Goal: Check status: Check status

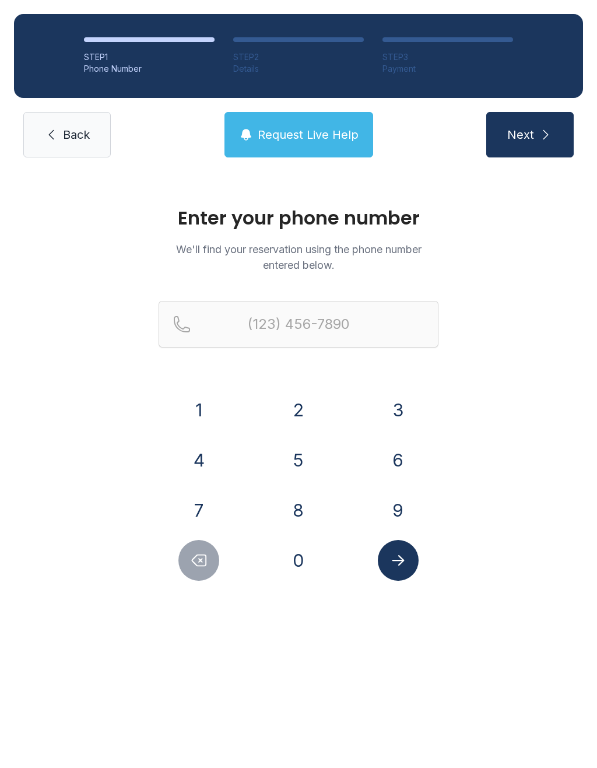
click at [310, 458] on button "5" at bounding box center [298, 459] width 41 height 41
click at [210, 505] on button "7" at bounding box center [198, 510] width 41 height 41
click at [303, 569] on button "0" at bounding box center [298, 560] width 41 height 41
click at [311, 508] on button "8" at bounding box center [298, 510] width 41 height 41
click at [197, 505] on button "7" at bounding box center [198, 510] width 41 height 41
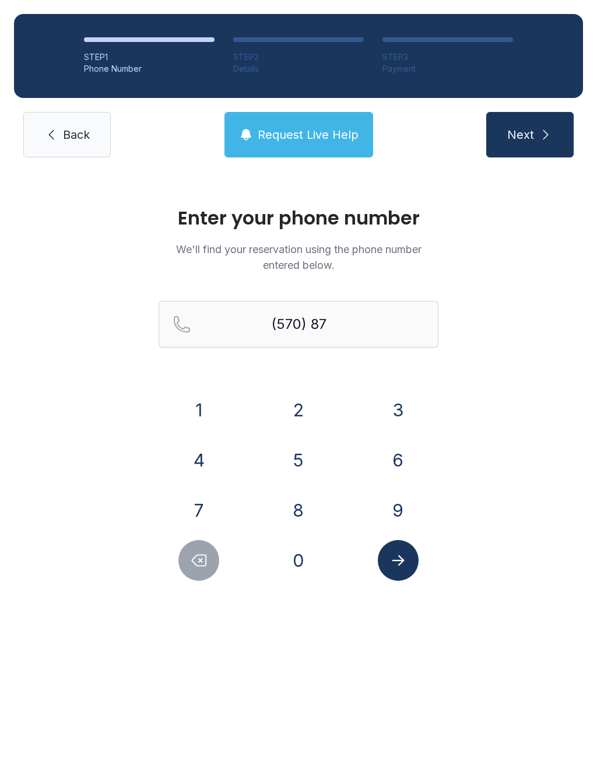
click at [304, 508] on button "8" at bounding box center [298, 510] width 41 height 41
click at [206, 512] on button "7" at bounding box center [198, 510] width 41 height 41
click at [214, 396] on button "1" at bounding box center [198, 409] width 41 height 41
click at [412, 507] on button "9" at bounding box center [398, 510] width 41 height 41
click at [201, 402] on button "1" at bounding box center [198, 409] width 41 height 41
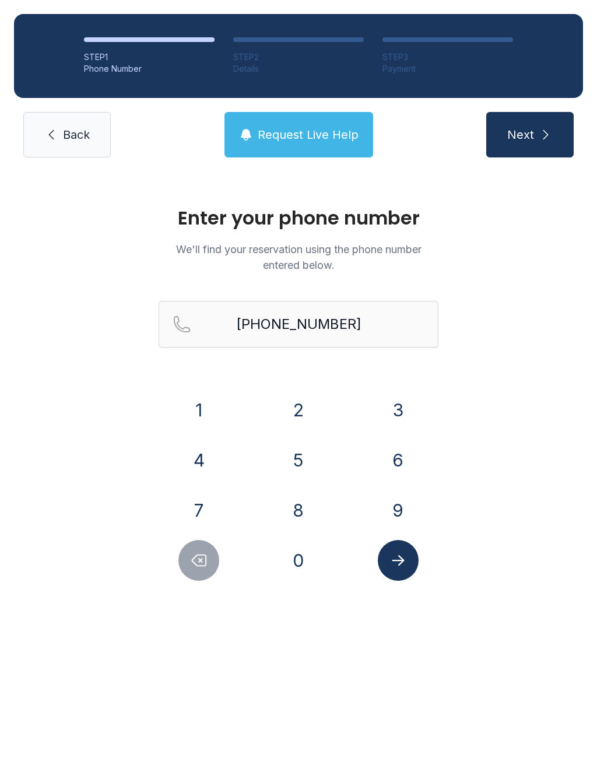
click at [417, 558] on button "Submit lookup form" at bounding box center [398, 560] width 41 height 41
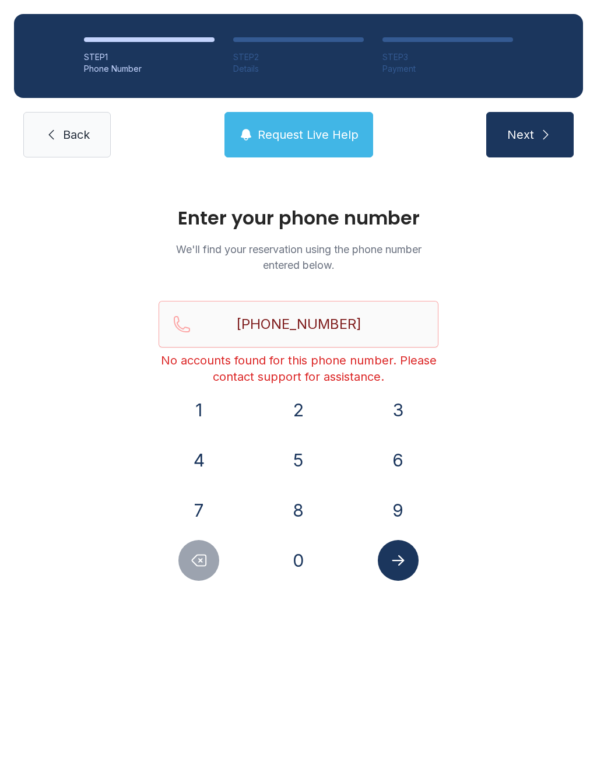
click at [199, 576] on button "Delete number" at bounding box center [198, 560] width 41 height 41
click at [198, 576] on button "Delete number" at bounding box center [198, 560] width 41 height 41
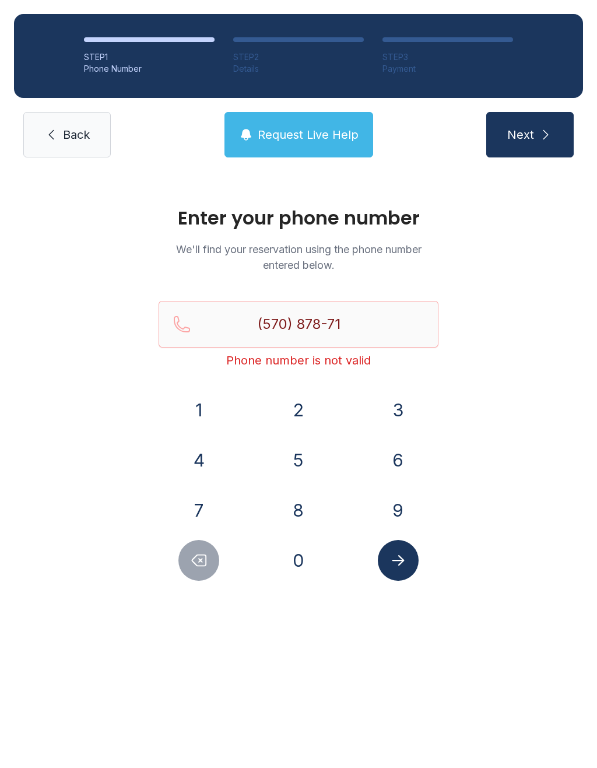
click at [209, 565] on button "Delete number" at bounding box center [198, 560] width 41 height 41
click at [209, 564] on button "Delete number" at bounding box center [198, 560] width 41 height 41
click at [207, 561] on icon "Delete number" at bounding box center [198, 559] width 17 height 17
click at [196, 571] on button "Delete number" at bounding box center [198, 560] width 41 height 41
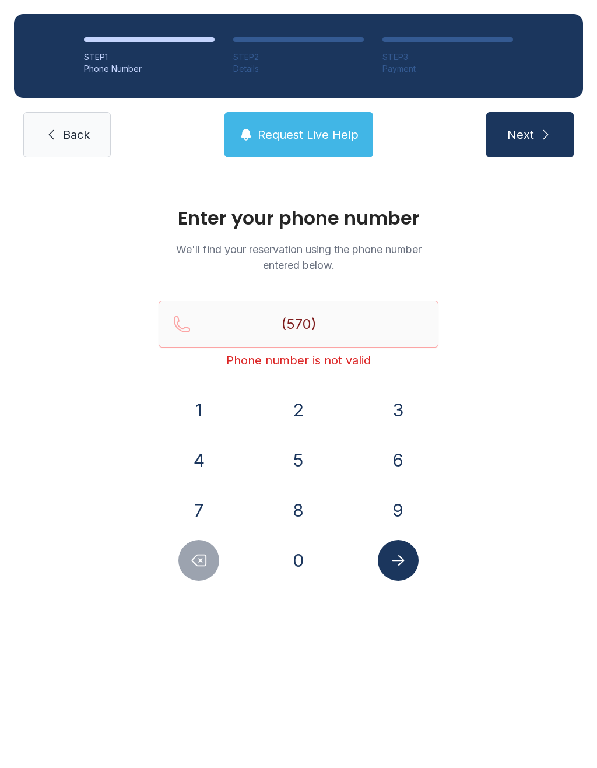
click at [196, 570] on button "Delete number" at bounding box center [198, 560] width 41 height 41
click at [198, 576] on button "Delete number" at bounding box center [198, 560] width 41 height 41
type input "(5"
click at [198, 576] on button "Delete number" at bounding box center [198, 560] width 41 height 41
click at [189, 577] on button "Delete number" at bounding box center [198, 560] width 41 height 41
